Goal: Find specific page/section: Find specific page/section

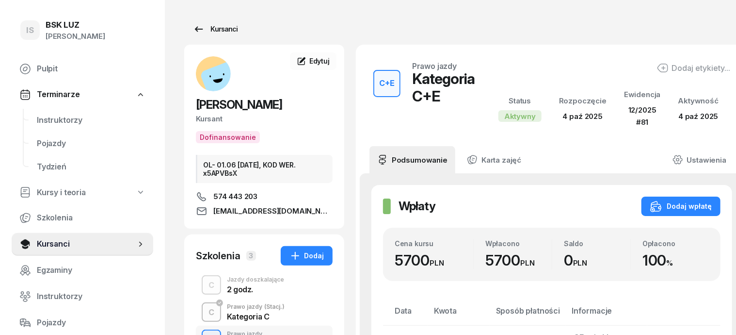
click at [206, 27] on div "Kursanci" at bounding box center [215, 29] width 45 height 12
click at [208, 29] on div "Kursanci" at bounding box center [215, 29] width 45 height 12
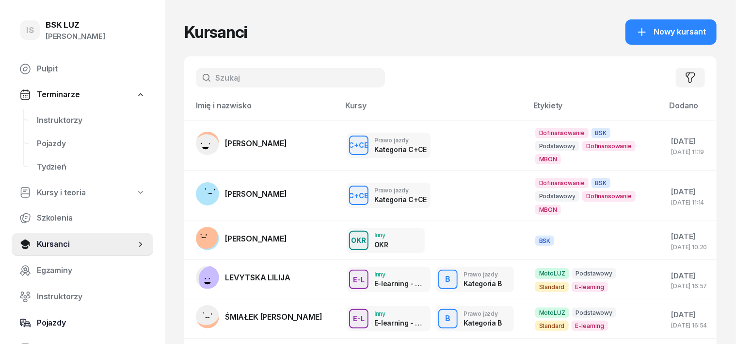
drag, startPoint x: 196, startPoint y: 82, endPoint x: 73, endPoint y: 312, distance: 260.7
click at [196, 82] on input "text" at bounding box center [290, 77] width 189 height 19
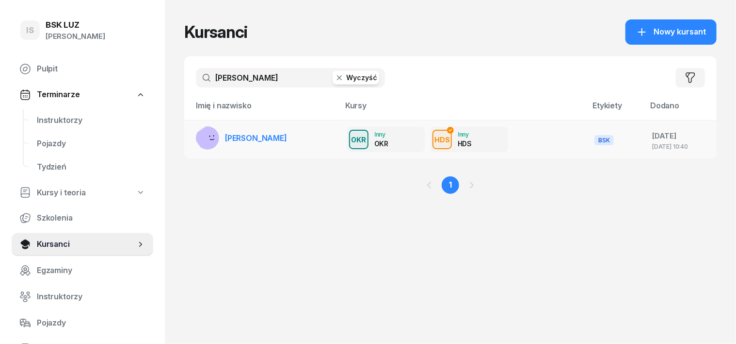
type input "[PERSON_NAME]"
click at [193, 138] on rect at bounding box center [211, 139] width 36 height 36
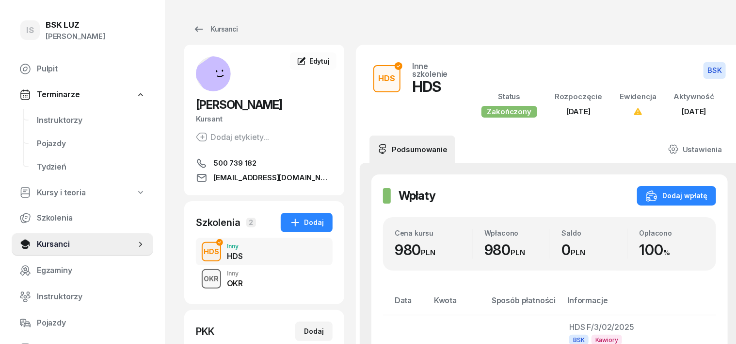
click at [200, 278] on div "OKR" at bounding box center [211, 278] width 23 height 12
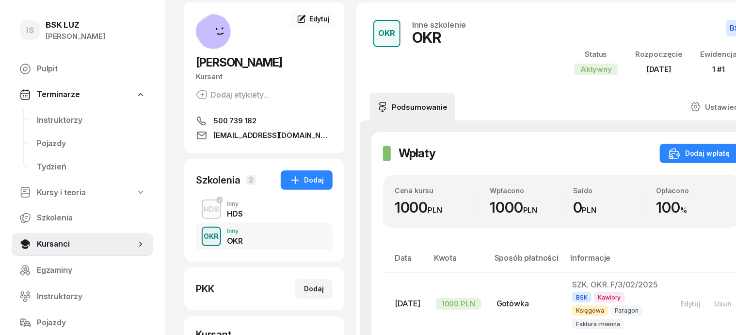
scroll to position [60, 0]
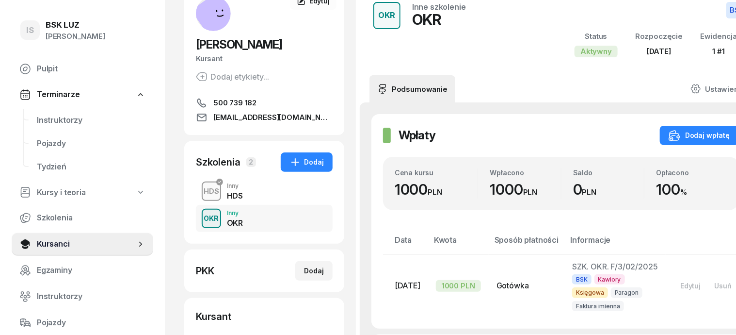
click at [200, 193] on div "HDS" at bounding box center [211, 191] width 23 height 12
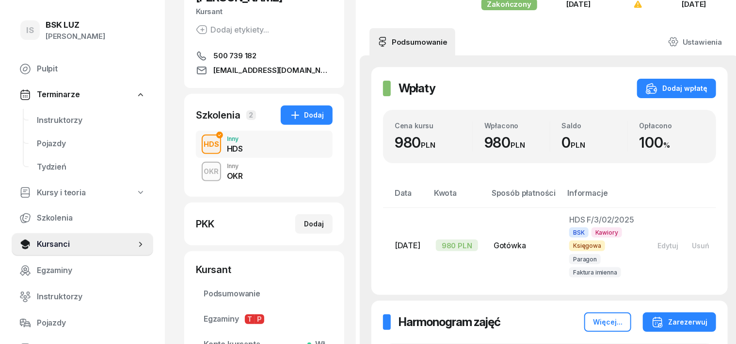
scroll to position [121, 0]
